Goal: Task Accomplishment & Management: Manage account settings

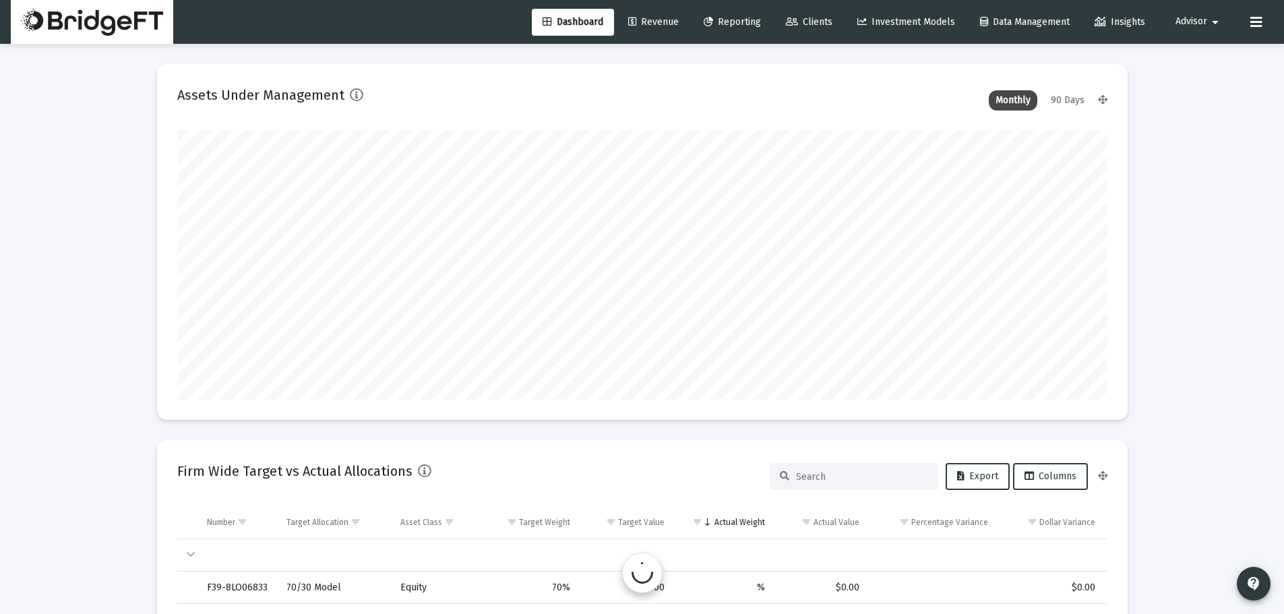
scroll to position [270, 501]
click at [1204, 20] on span "Advisor" at bounding box center [1192, 21] width 32 height 11
click at [1192, 61] on span "Settings" at bounding box center [1209, 57] width 40 height 32
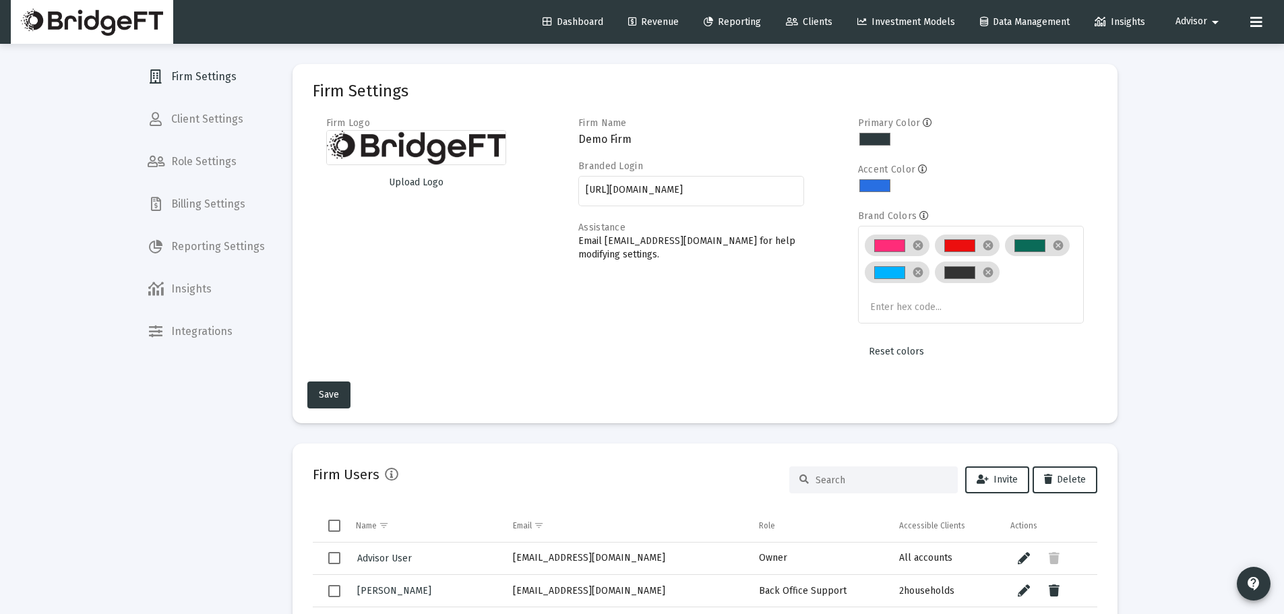
click at [1188, 15] on button "Advisor arrow_drop_down" at bounding box center [1199, 21] width 80 height 27
click at [1193, 52] on span "Settings" at bounding box center [1209, 57] width 40 height 32
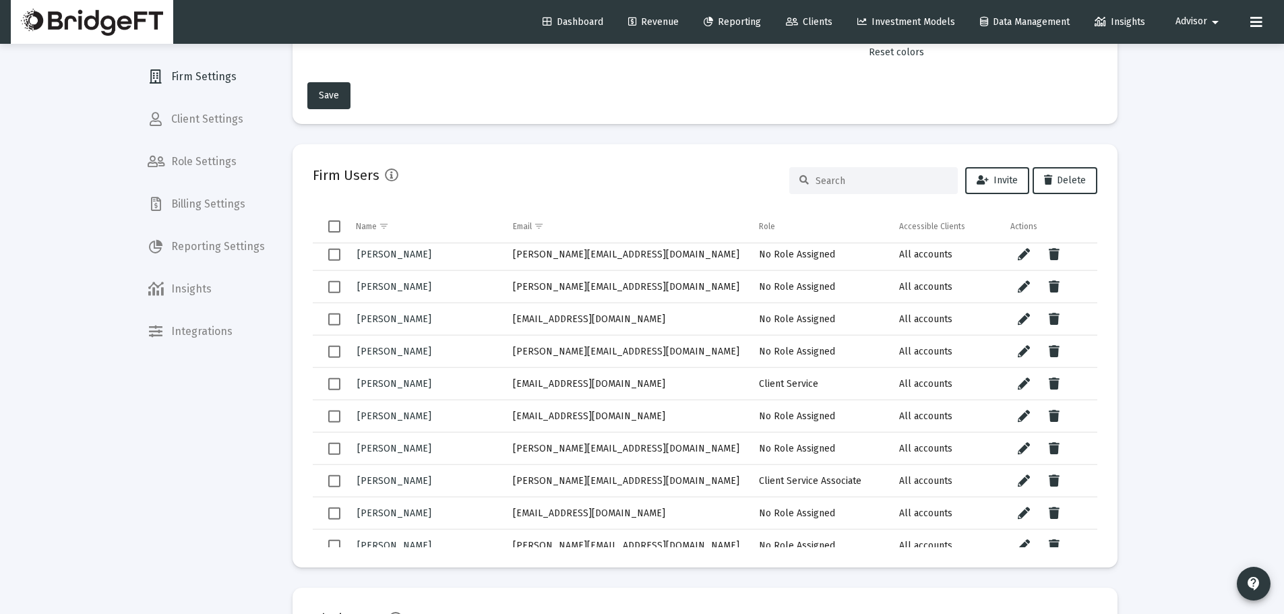
scroll to position [359, 0]
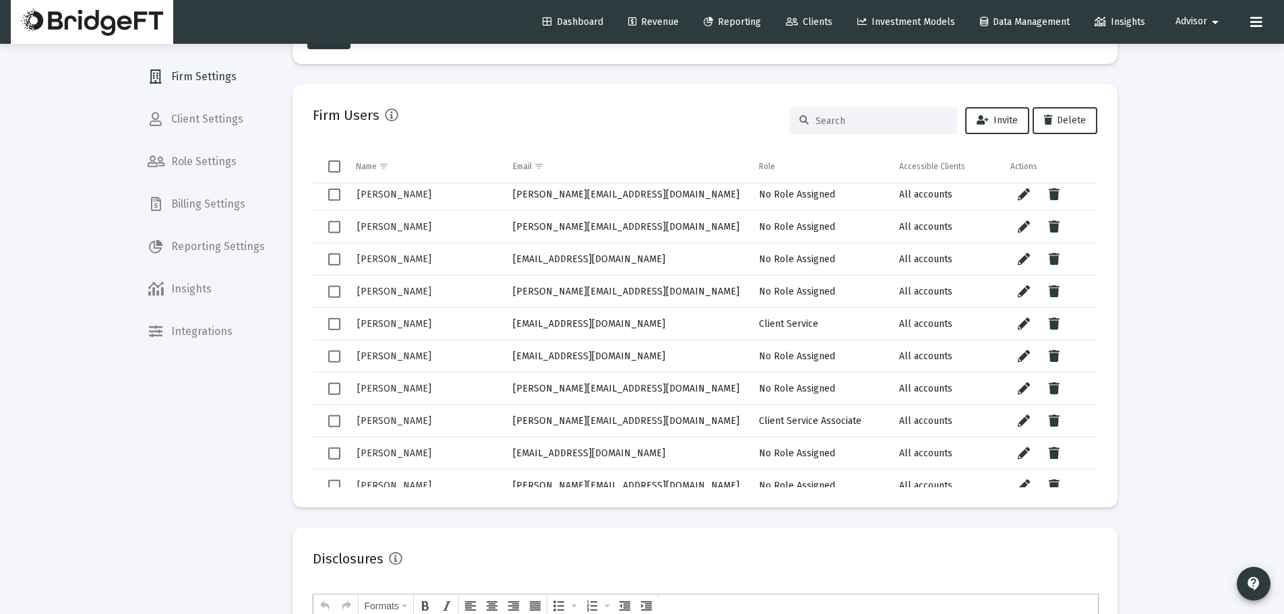
click at [838, 123] on input at bounding box center [882, 120] width 132 height 11
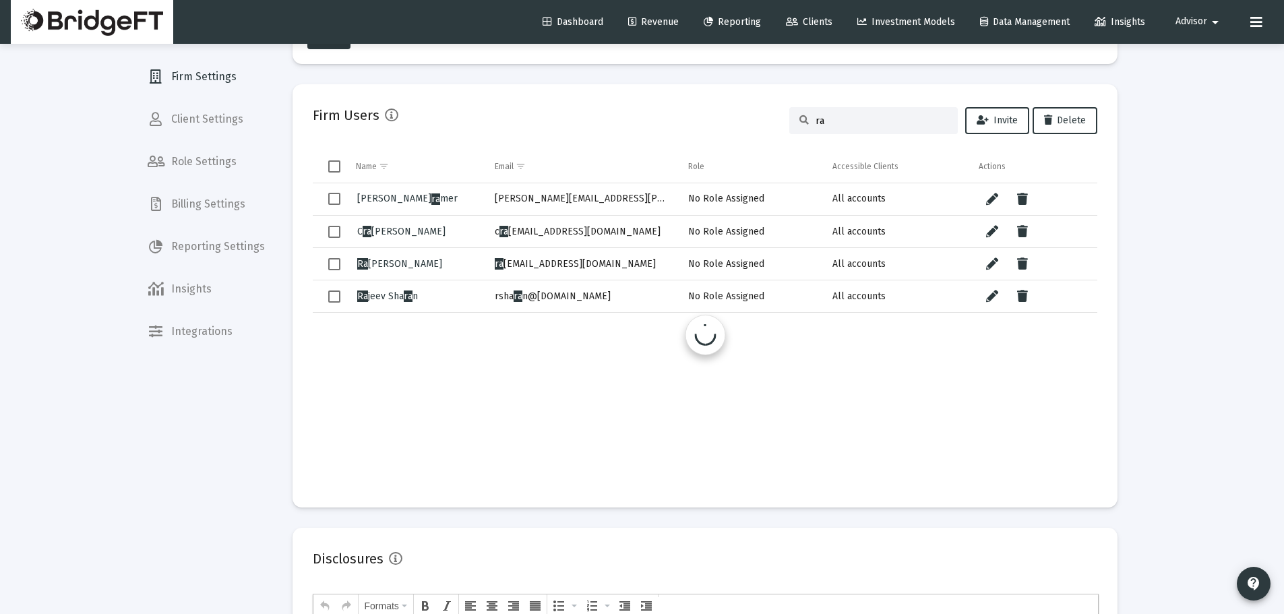
scroll to position [0, 0]
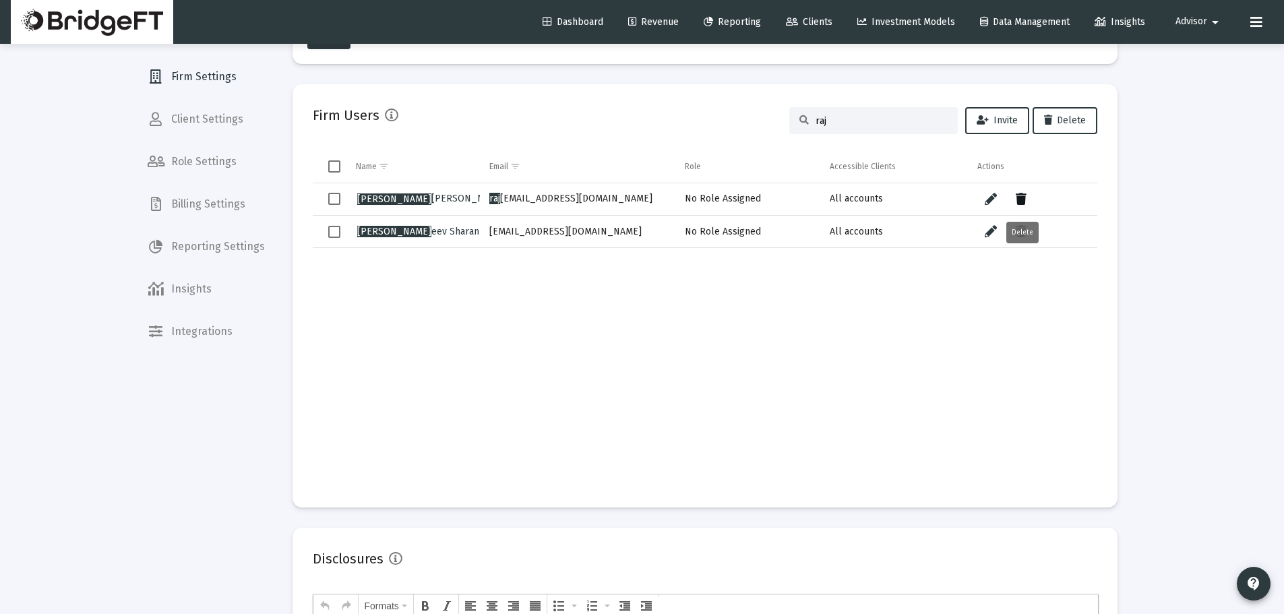
click at [1027, 200] on icon "Data grid" at bounding box center [1021, 199] width 11 height 16
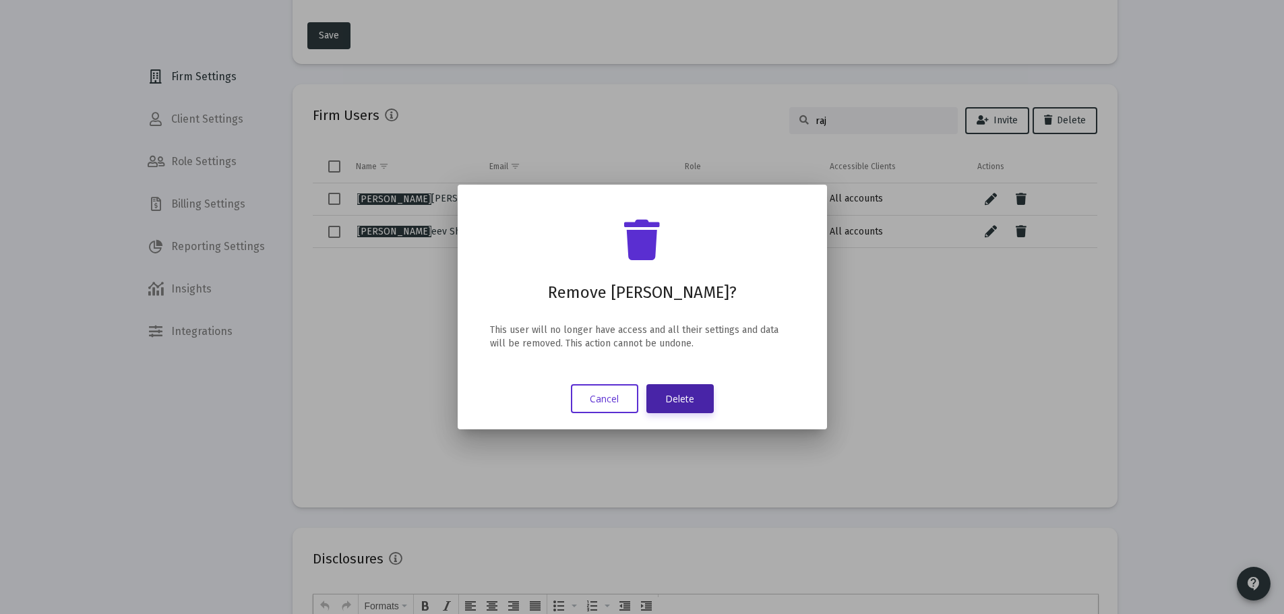
click at [679, 405] on button "Delete" at bounding box center [679, 398] width 67 height 29
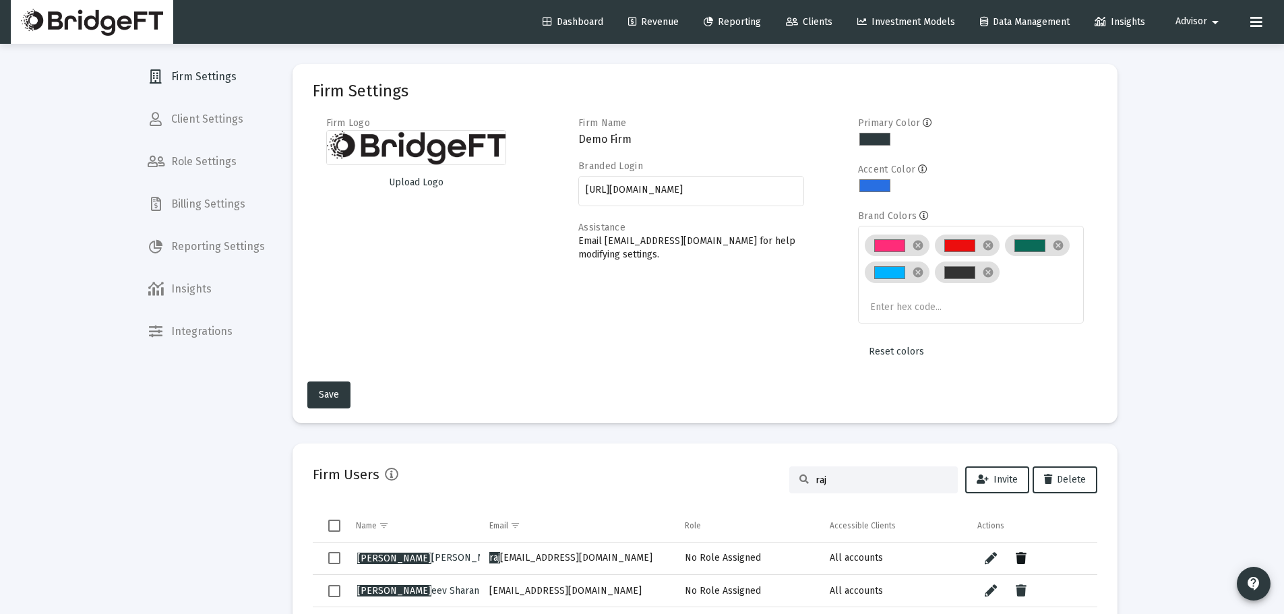
scroll to position [359, 0]
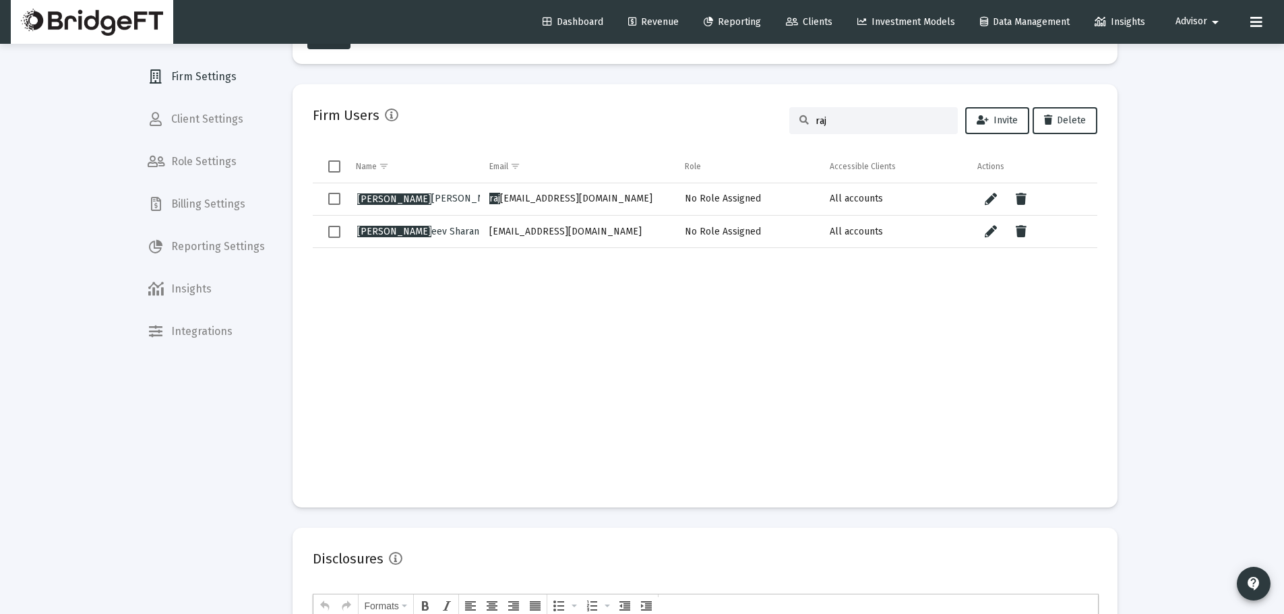
click at [833, 118] on input "raj" at bounding box center [882, 120] width 132 height 11
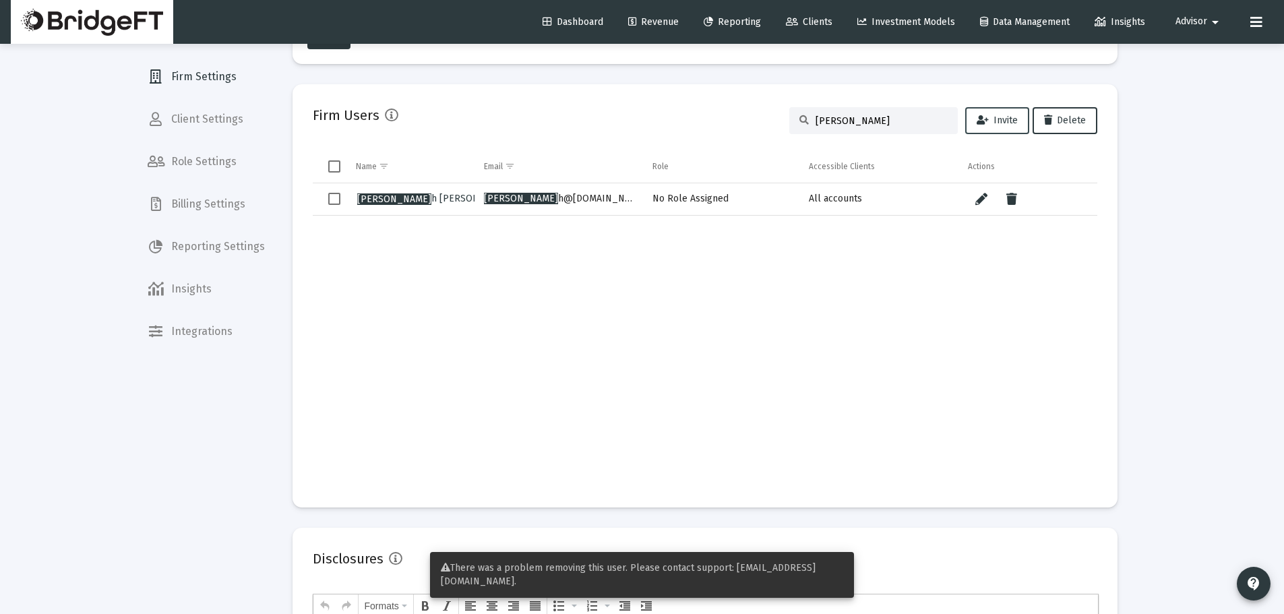
type input "[PERSON_NAME]"
click at [1000, 120] on span "Invite" at bounding box center [997, 120] width 41 height 11
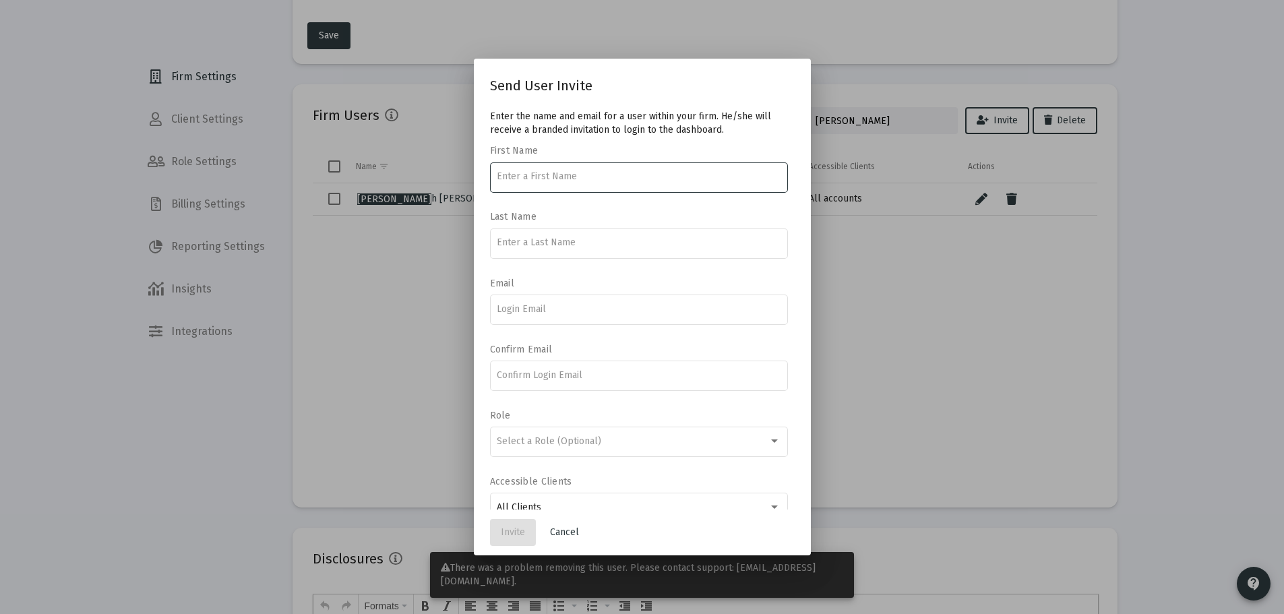
type input "r"
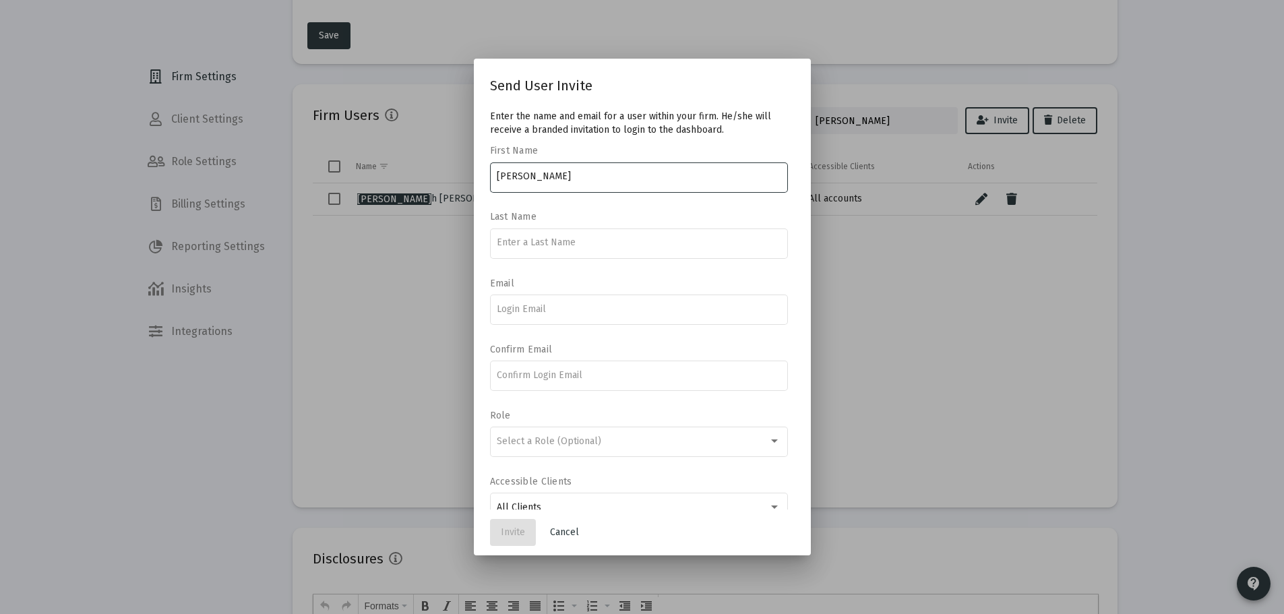
type input "[PERSON_NAME]"
type input "[PERSON_NAME][EMAIL_ADDRESS][DOMAIN_NAME]"
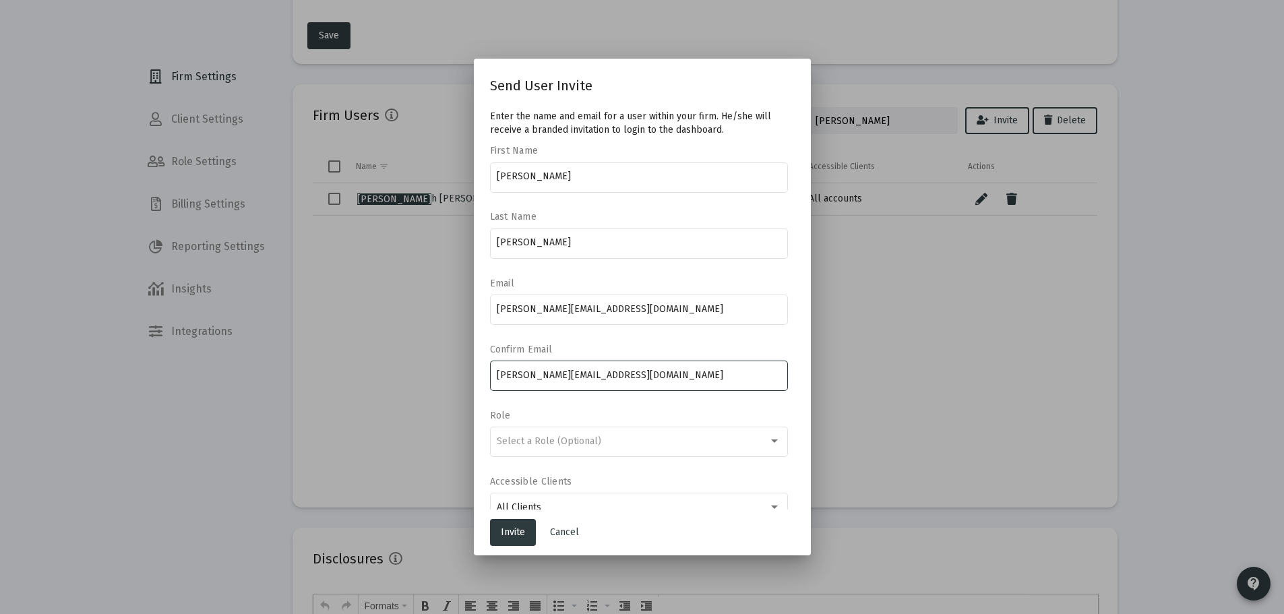
type input "[PERSON_NAME][EMAIL_ADDRESS][DOMAIN_NAME]"
click at [517, 531] on span "Invite" at bounding box center [513, 531] width 24 height 11
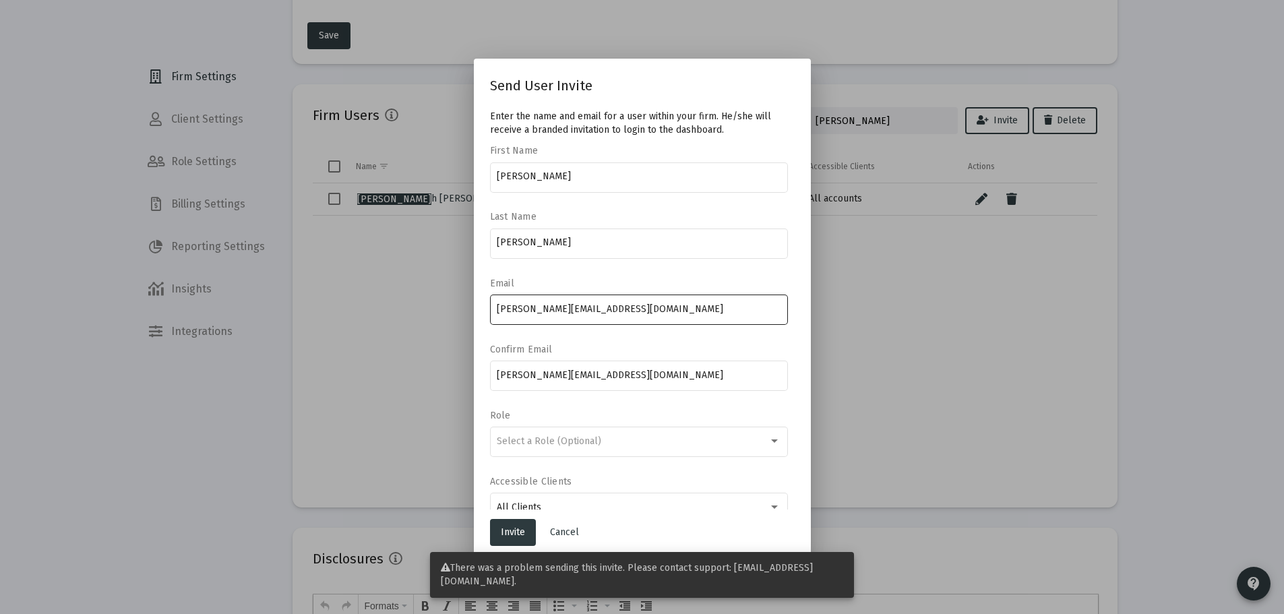
click at [642, 307] on input "[PERSON_NAME][EMAIL_ADDRESS][DOMAIN_NAME]" at bounding box center [639, 309] width 284 height 11
click at [629, 307] on input "[PERSON_NAME][EMAIL_ADDRESS][DOMAIN_NAME]" at bounding box center [639, 309] width 284 height 11
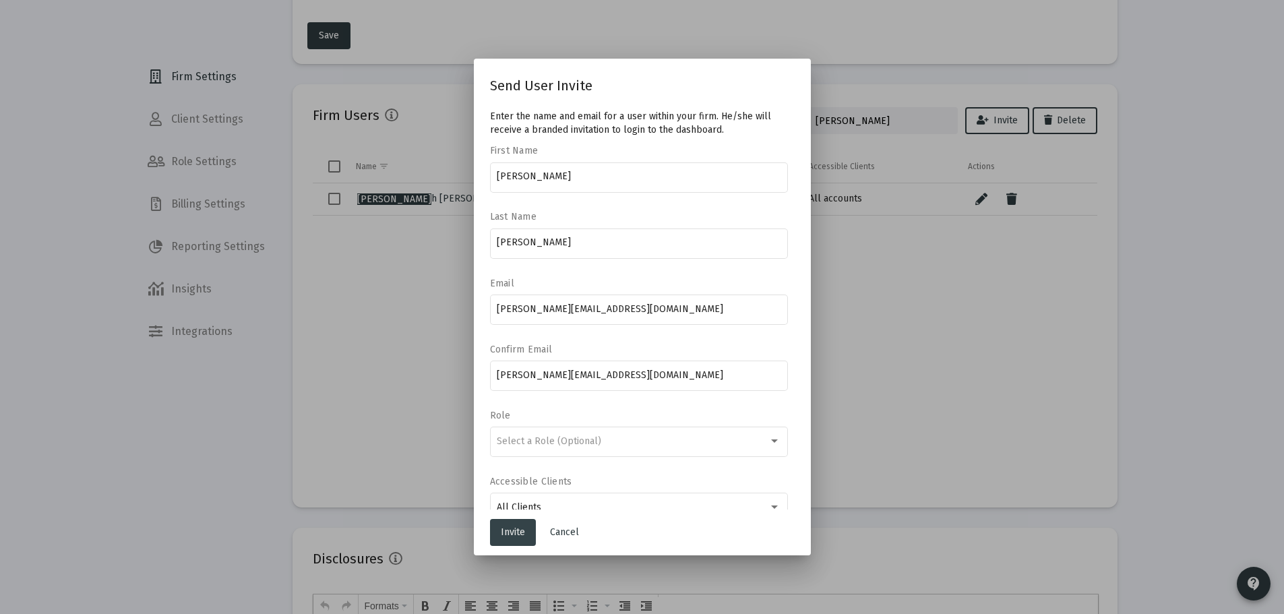
click at [517, 532] on span "Invite" at bounding box center [513, 531] width 24 height 11
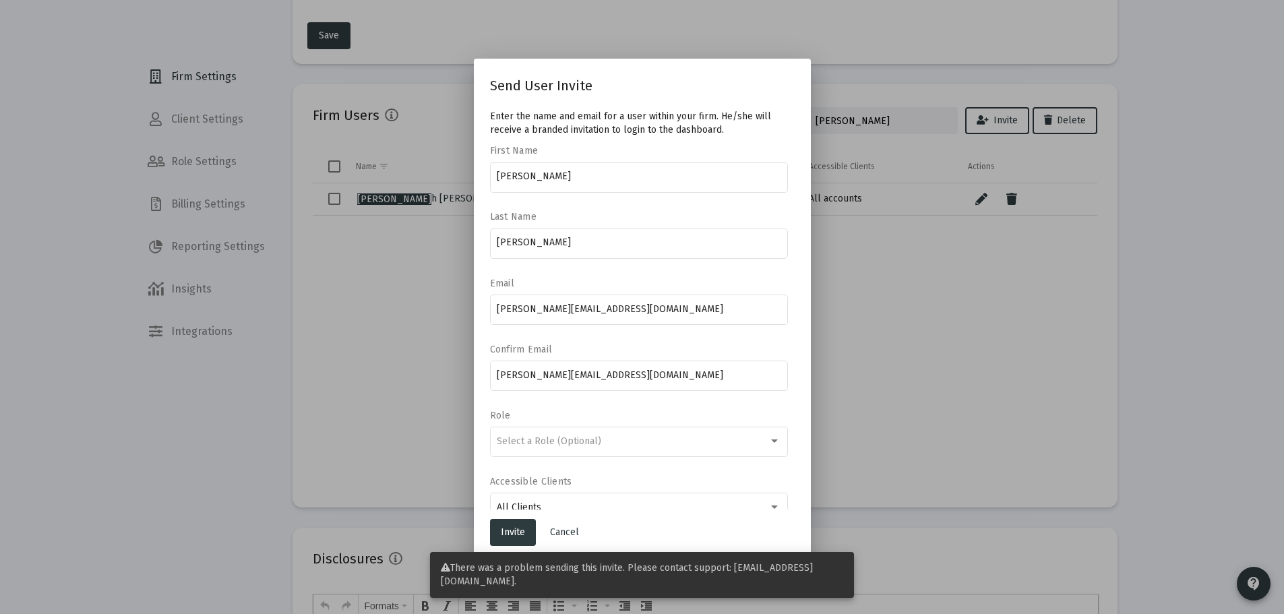
click at [978, 348] on div at bounding box center [642, 307] width 1284 height 614
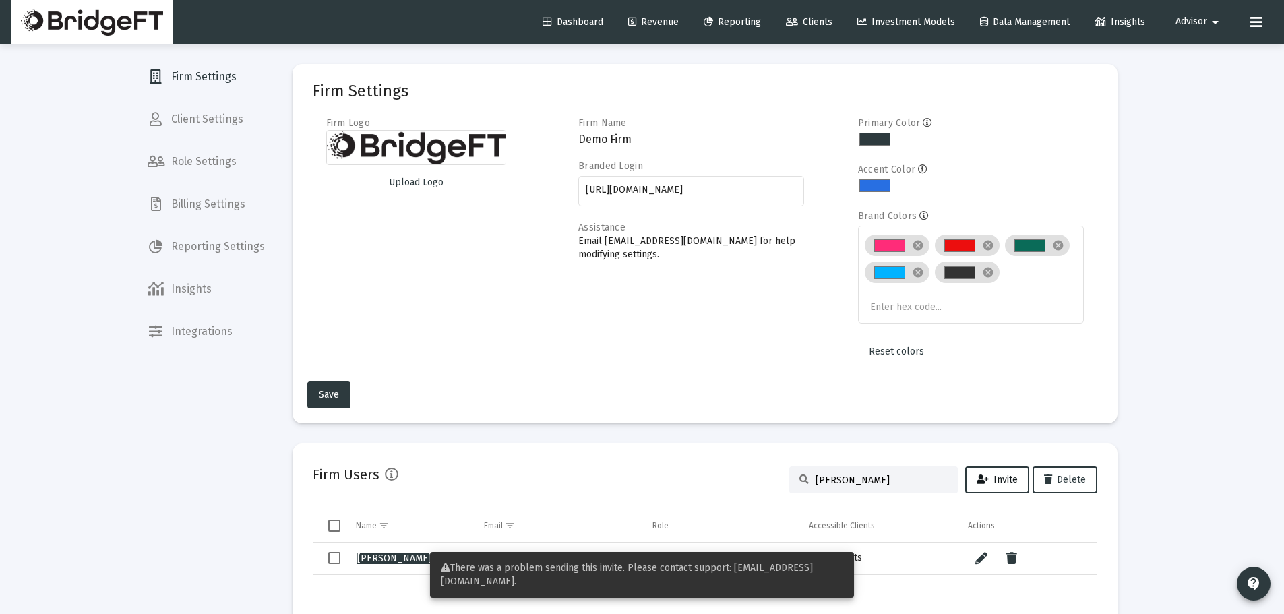
scroll to position [359, 0]
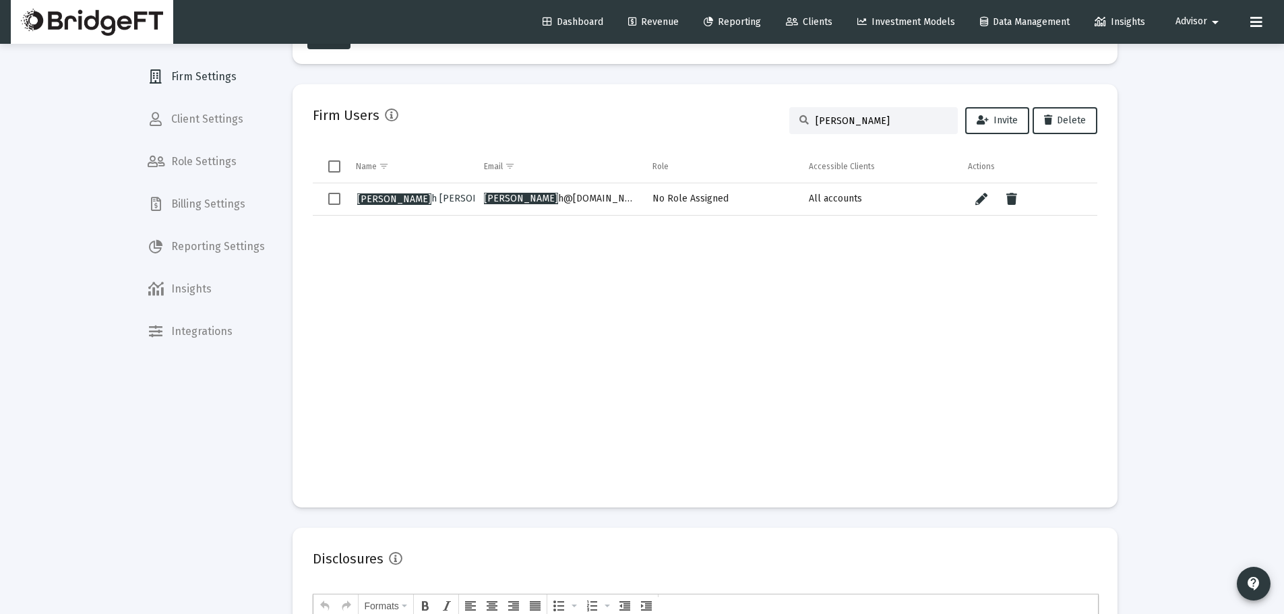
drag, startPoint x: 581, startPoint y: 202, endPoint x: 483, endPoint y: 203, distance: 98.4
click at [483, 203] on td "[PERSON_NAME] h@[DOMAIN_NAME]" at bounding box center [559, 199] width 169 height 32
click at [561, 283] on td "Data grid" at bounding box center [559, 352] width 169 height 272
click at [193, 132] on span "Client Settings" at bounding box center [206, 119] width 139 height 32
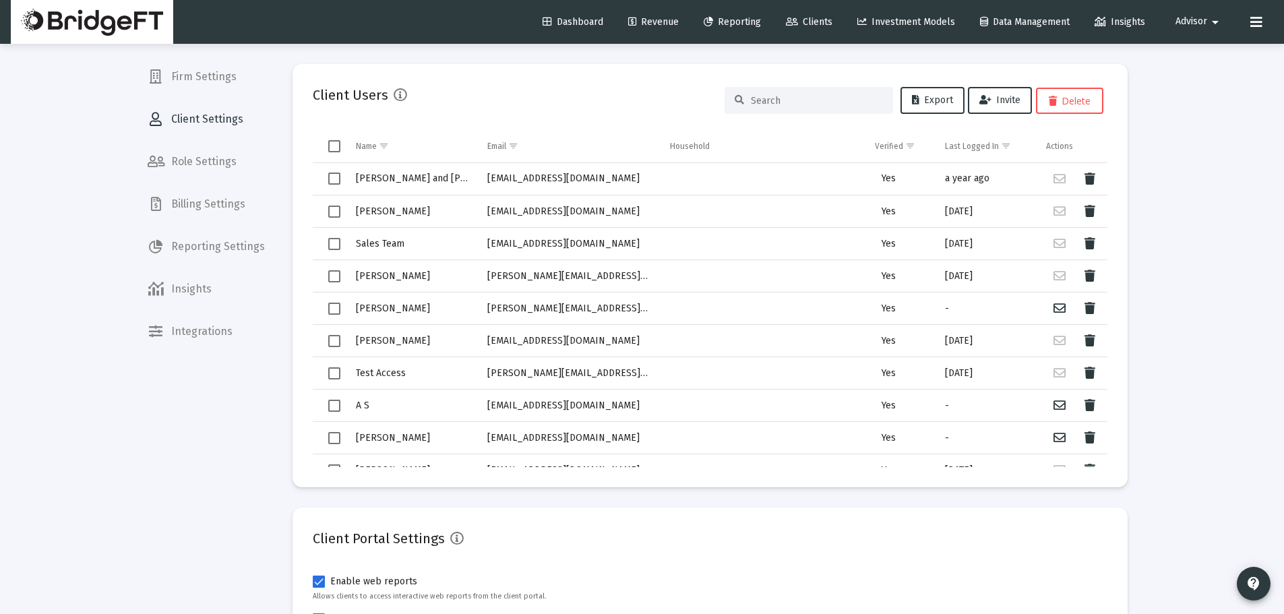
click at [213, 75] on span "Firm Settings" at bounding box center [206, 77] width 139 height 32
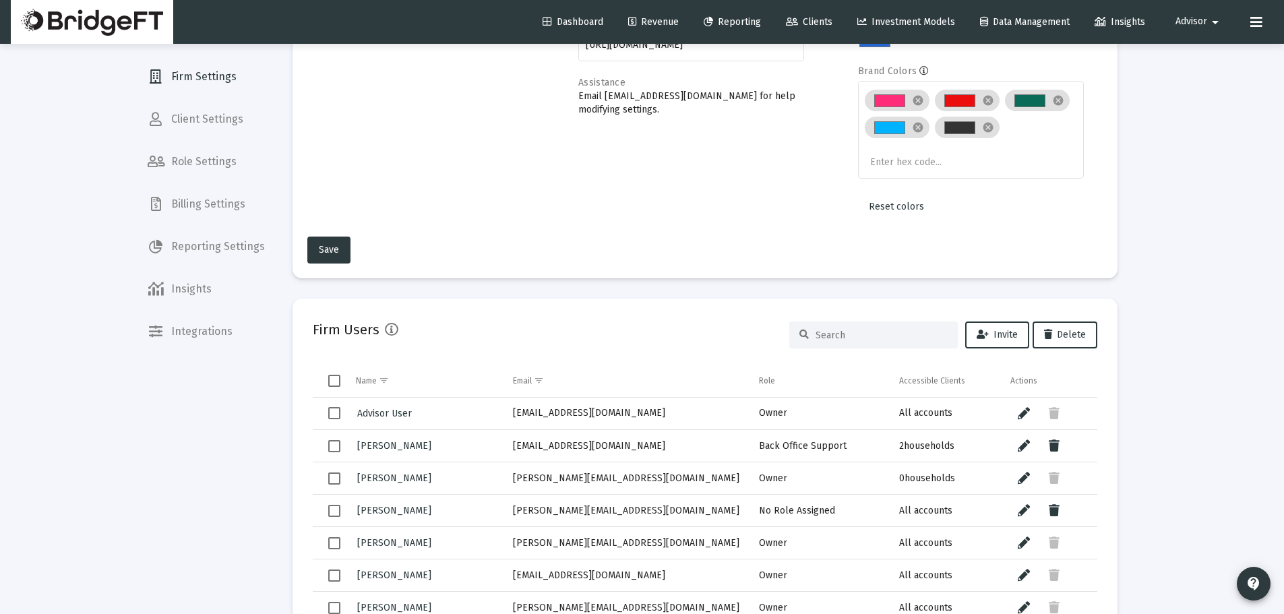
scroll to position [270, 0]
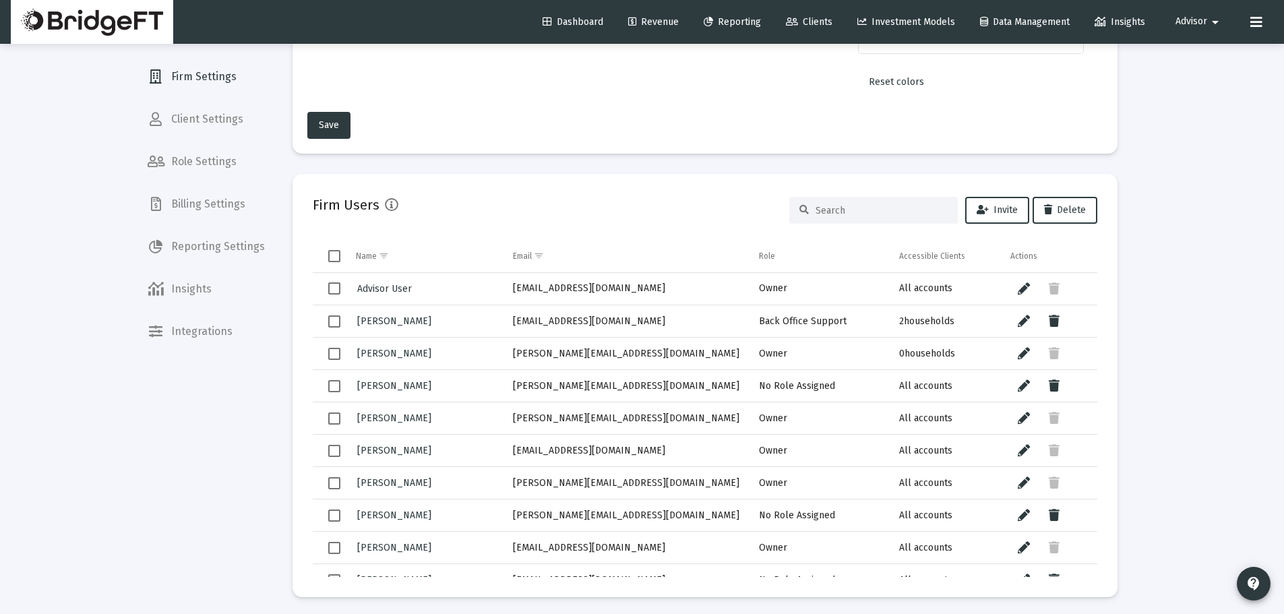
click at [874, 208] on input at bounding box center [882, 210] width 132 height 11
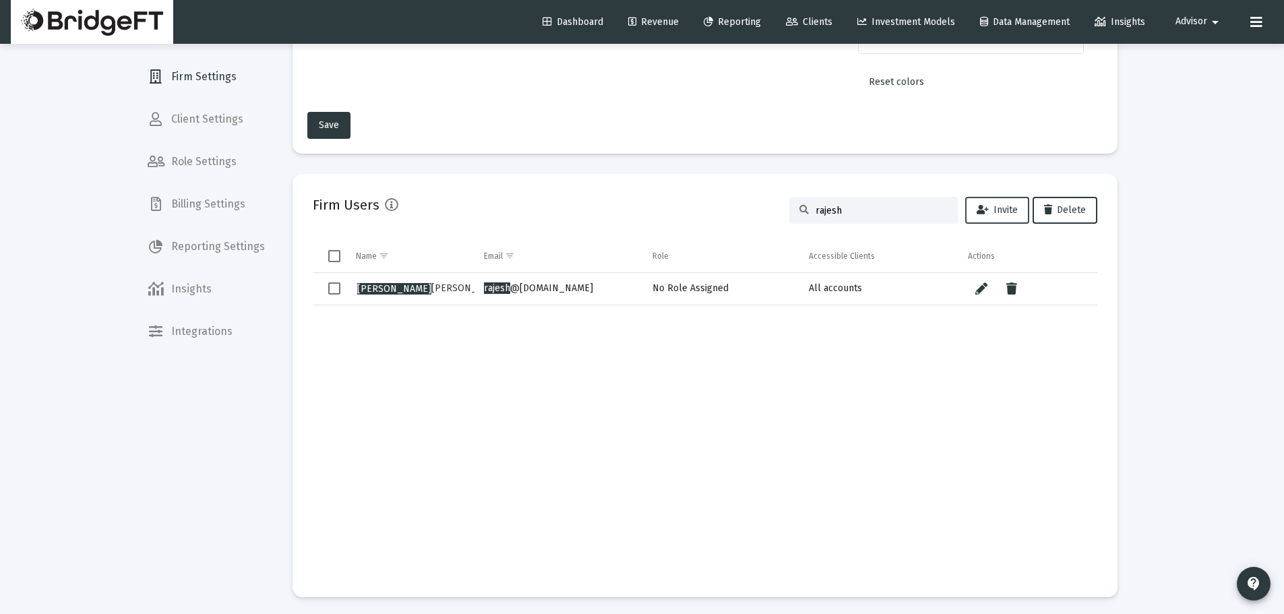
type input "rajesh"
click at [995, 209] on span "Invite" at bounding box center [997, 209] width 41 height 11
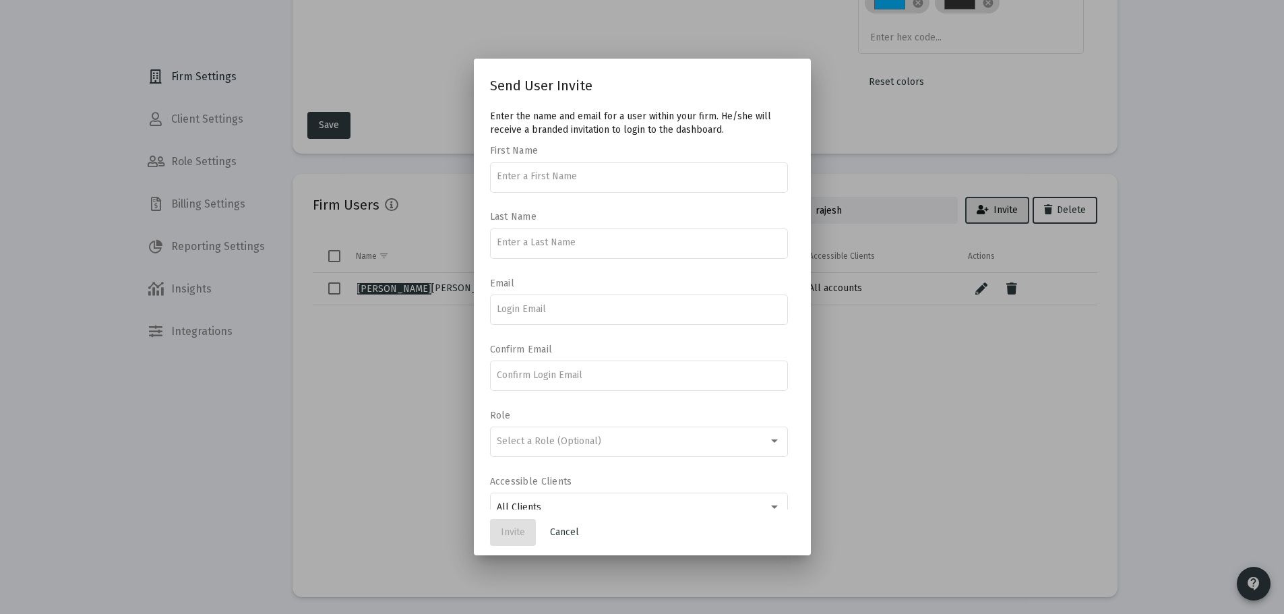
scroll to position [0, 0]
click at [572, 321] on div at bounding box center [639, 309] width 284 height 33
click at [568, 316] on div at bounding box center [639, 309] width 284 height 33
paste input "[PERSON_NAME][EMAIL_ADDRESS][DOMAIN_NAME]"
drag, startPoint x: 545, startPoint y: 309, endPoint x: 530, endPoint y: 309, distance: 14.8
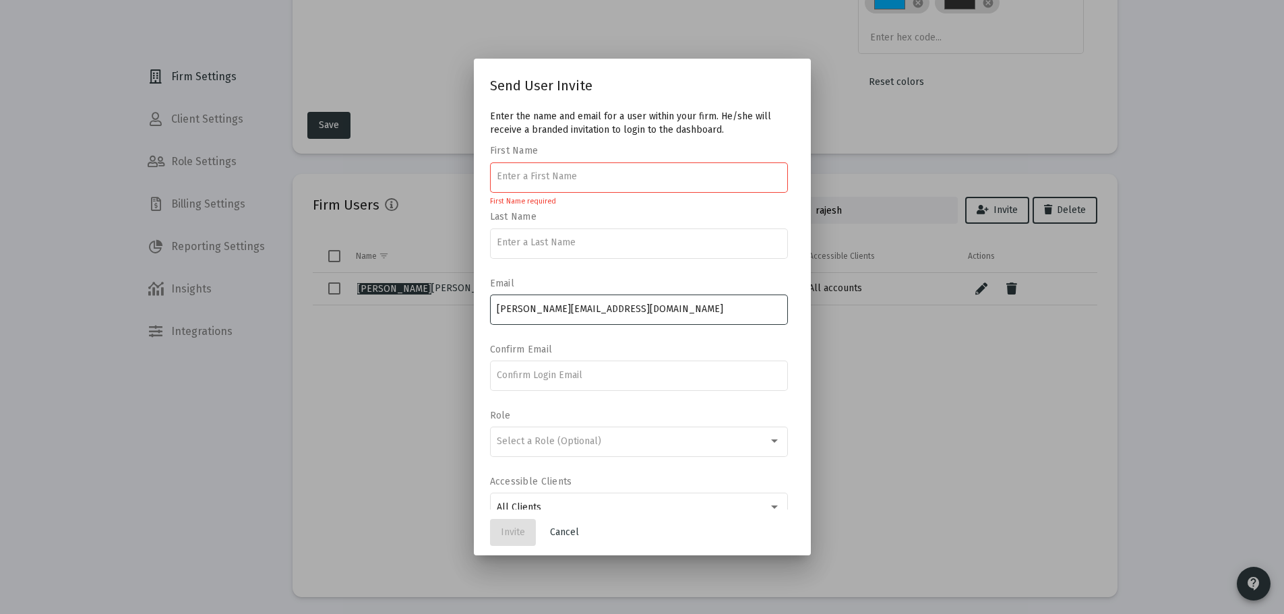
click at [530, 309] on input "[PERSON_NAME][EMAIL_ADDRESS][DOMAIN_NAME]" at bounding box center [639, 309] width 284 height 11
type input "[EMAIL_ADDRESS][DOMAIN_NAME]"
click at [560, 311] on input "[EMAIL_ADDRESS][DOMAIN_NAME]" at bounding box center [639, 309] width 284 height 11
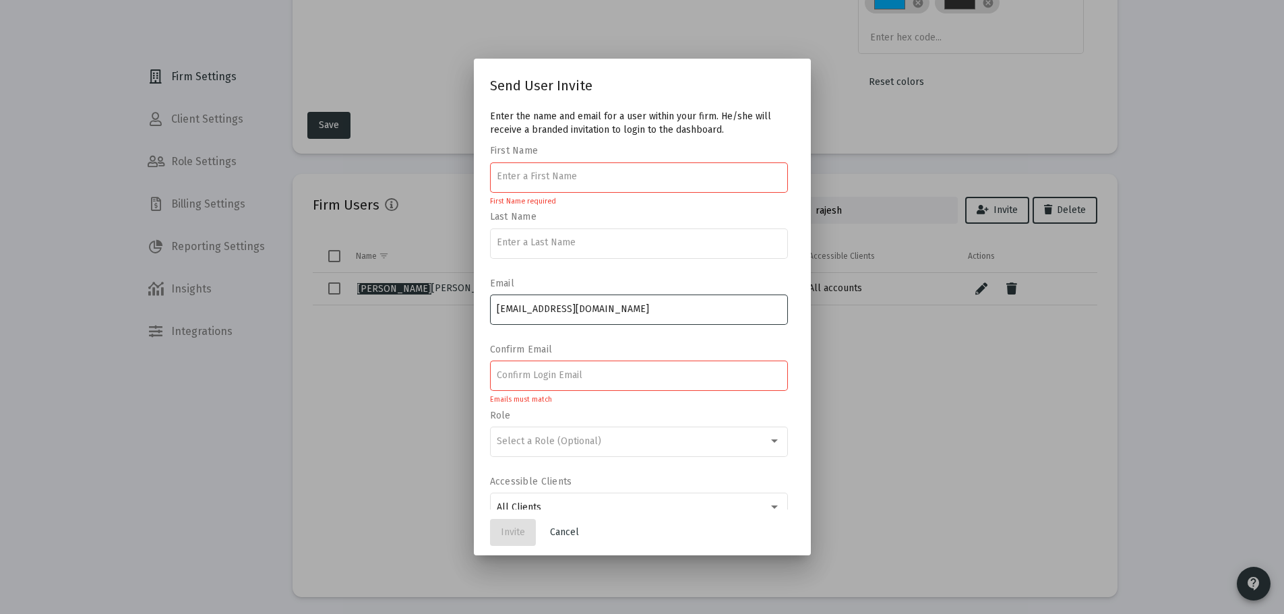
click at [560, 311] on input "[EMAIL_ADDRESS][DOMAIN_NAME]" at bounding box center [639, 309] width 284 height 11
click at [555, 367] on div at bounding box center [639, 375] width 284 height 33
click at [549, 376] on input at bounding box center [639, 375] width 284 height 11
paste input "[EMAIL_ADDRESS][DOMAIN_NAME]"
type input "[EMAIL_ADDRESS][DOMAIN_NAME]"
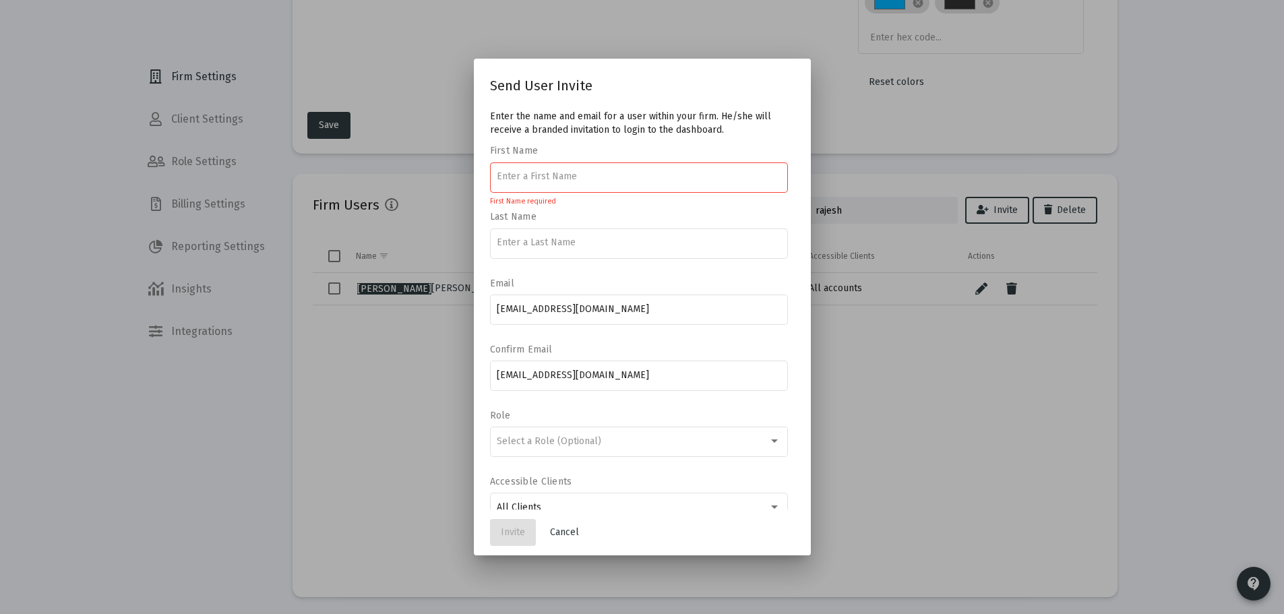
click at [556, 181] on input at bounding box center [639, 176] width 284 height 11
type input "[PERSON_NAME]"
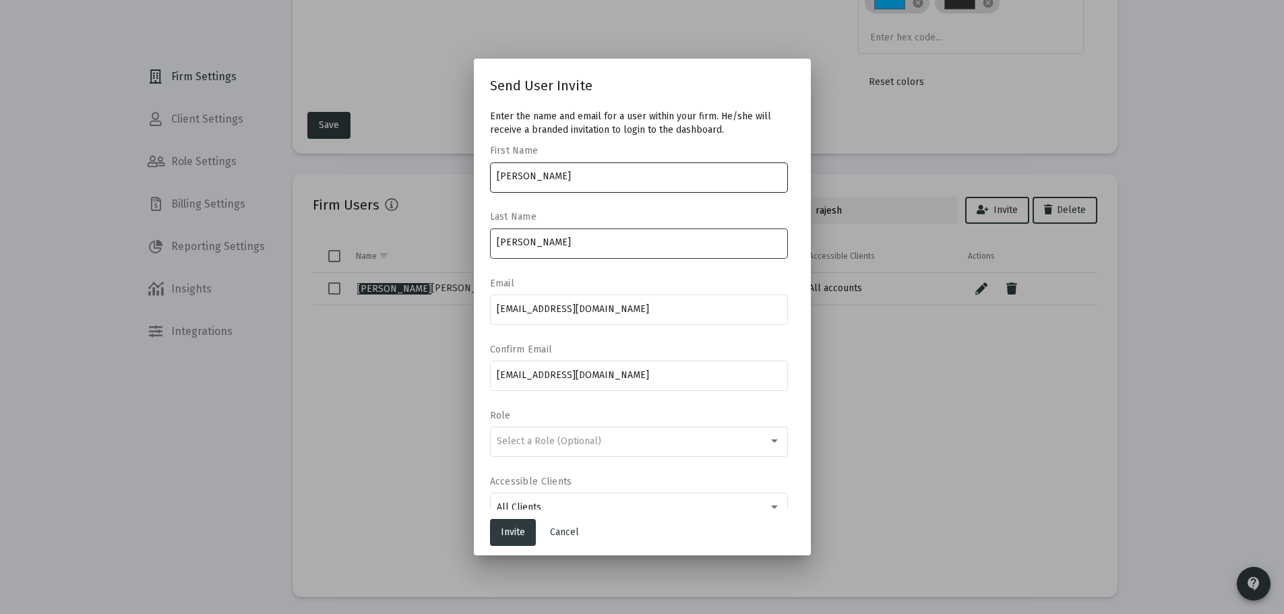
type input "[PERSON_NAME]"
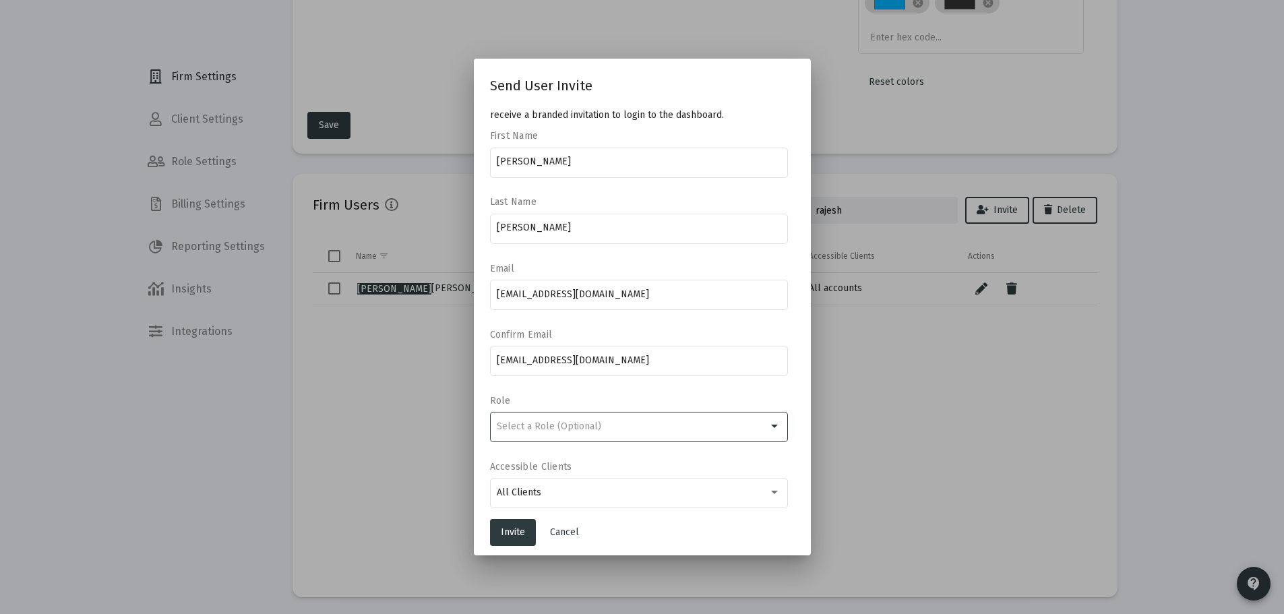
scroll to position [29, 0]
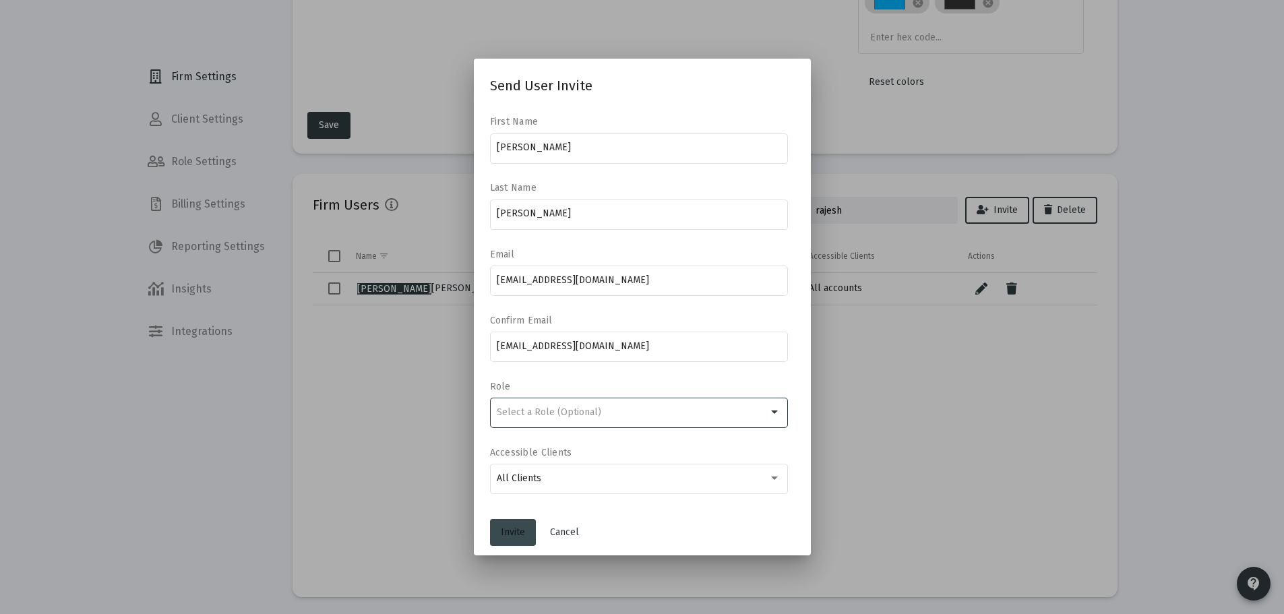
click at [510, 539] on button "Invite" at bounding box center [513, 532] width 46 height 27
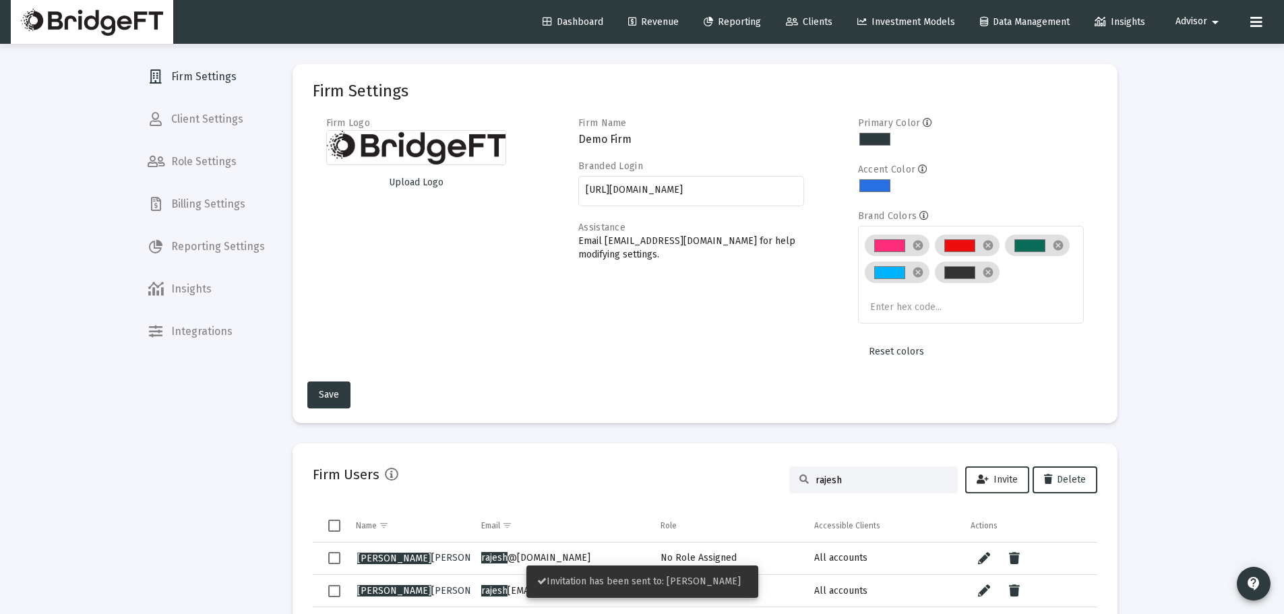
scroll to position [270, 0]
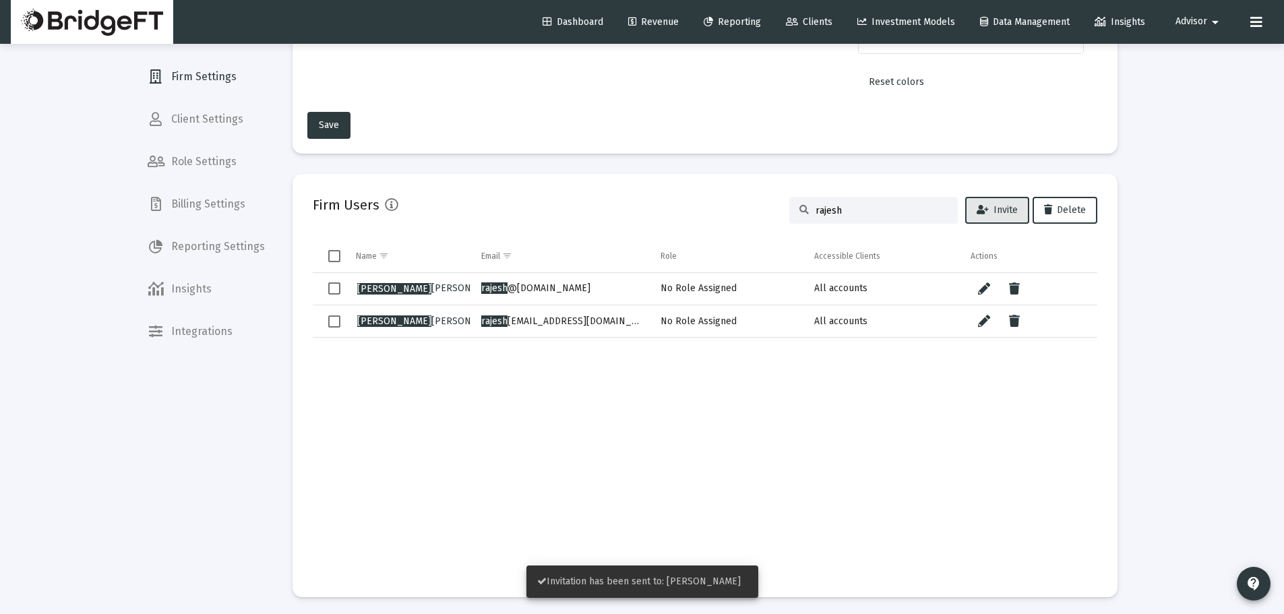
click at [588, 373] on td "Data grid" at bounding box center [561, 457] width 179 height 239
drag, startPoint x: 563, startPoint y: 325, endPoint x: 480, endPoint y: 324, distance: 83.6
click at [480, 324] on td "rajesh [EMAIL_ADDRESS][DOMAIN_NAME]" at bounding box center [561, 321] width 179 height 32
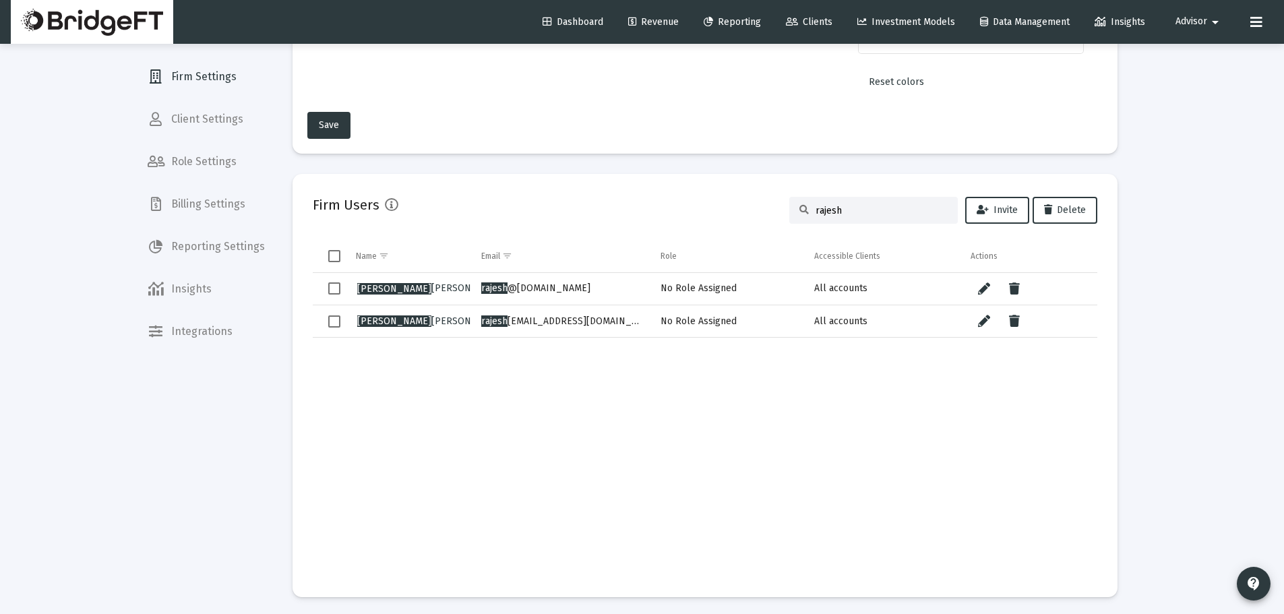
copy td "rajesh [EMAIL_ADDRESS][DOMAIN_NAME]"
click at [654, 327] on td "No Role Assigned" at bounding box center [728, 321] width 154 height 32
click at [605, 394] on td "Data grid" at bounding box center [561, 457] width 179 height 239
click at [580, 387] on td "Data grid" at bounding box center [561, 457] width 179 height 239
click at [650, 178] on mat-card "Firm Users rajesh Invite Delete Name Email Role Accessible Clients Actions [PER…" at bounding box center [705, 385] width 825 height 423
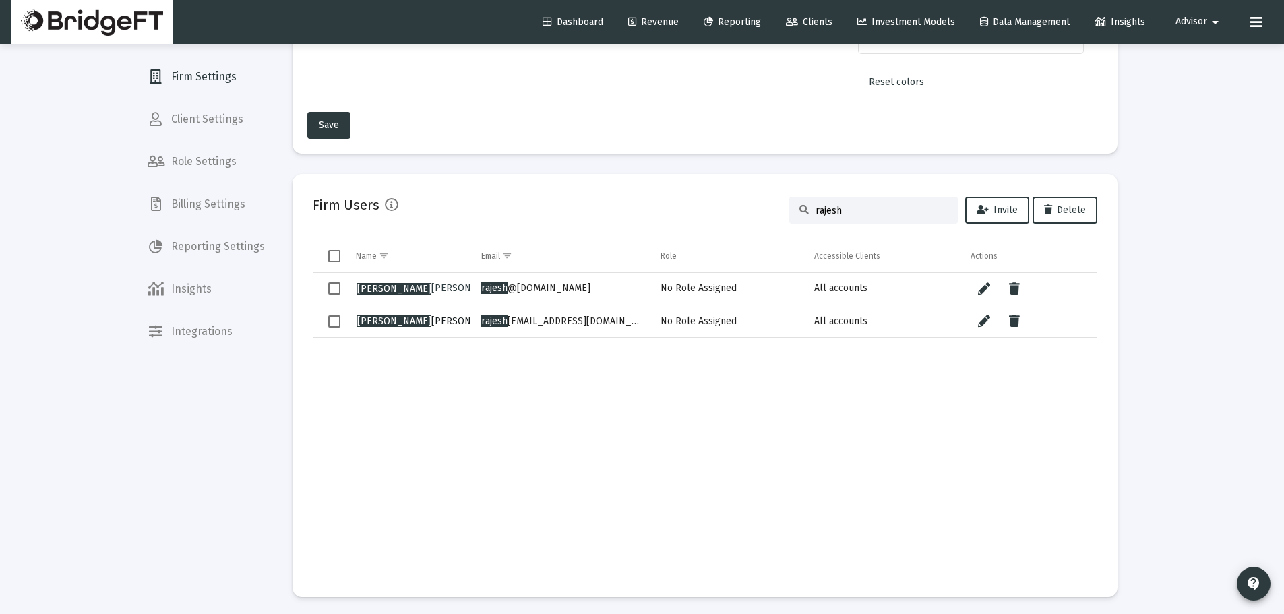
click at [403, 323] on span "[PERSON_NAME]" at bounding box center [431, 320] width 148 height 11
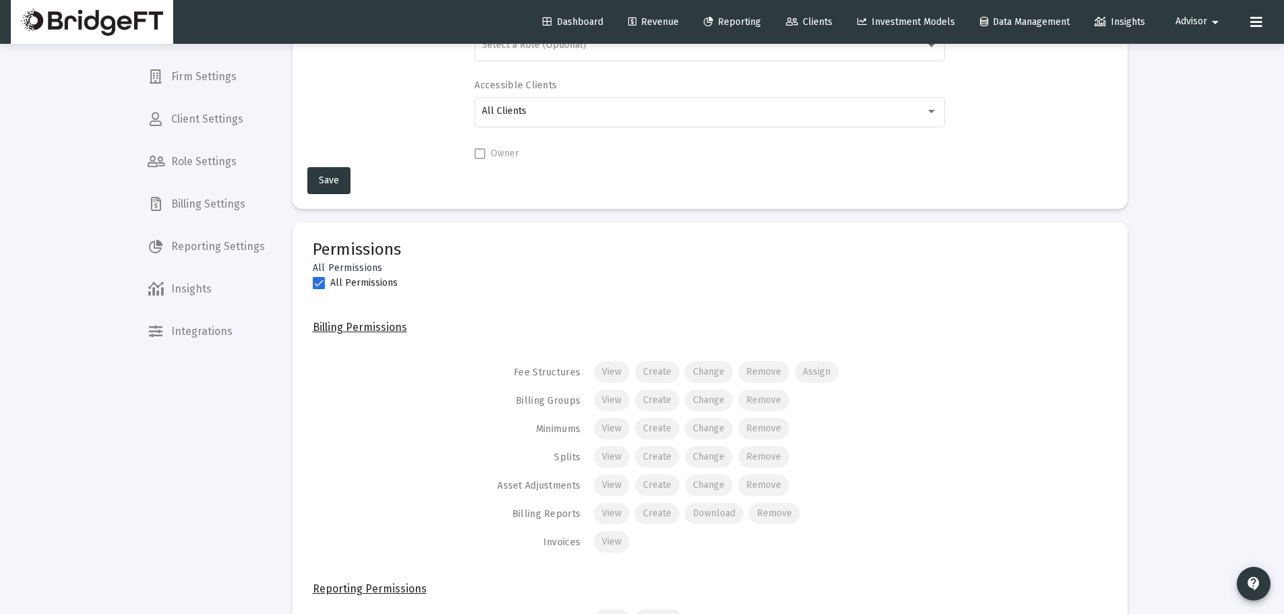
scroll to position [180, 0]
